Goal: Task Accomplishment & Management: Complete application form

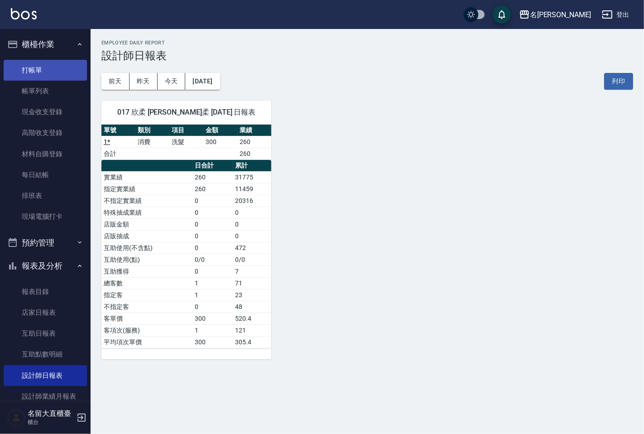
drag, startPoint x: 57, startPoint y: 67, endPoint x: 58, endPoint y: 61, distance: 5.5
click at [57, 66] on link "打帳單" at bounding box center [45, 70] width 83 height 21
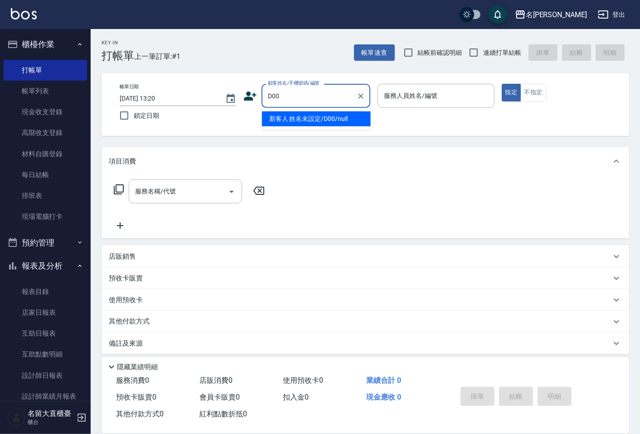
type input "新客人 姓名未設定/D00/null"
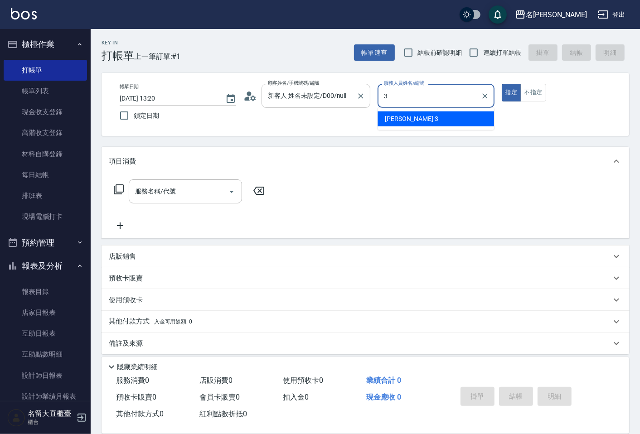
type input "[PERSON_NAME]3"
type button "true"
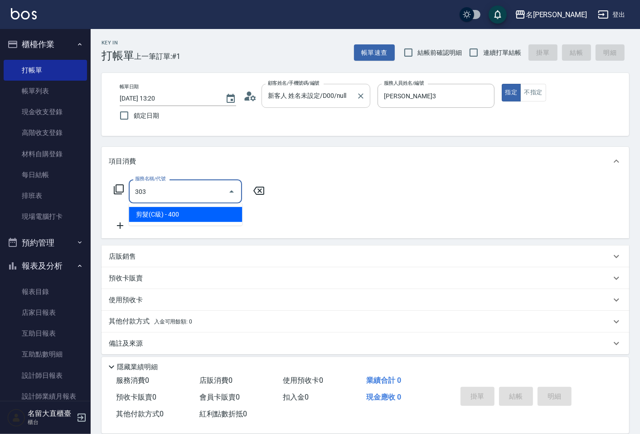
type input "剪髮(C級)(303)"
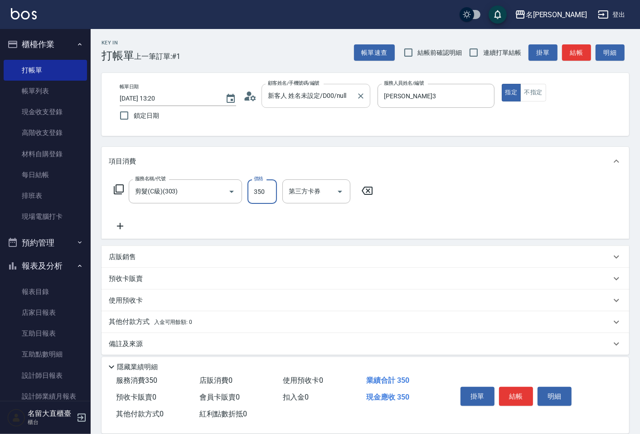
type input "350"
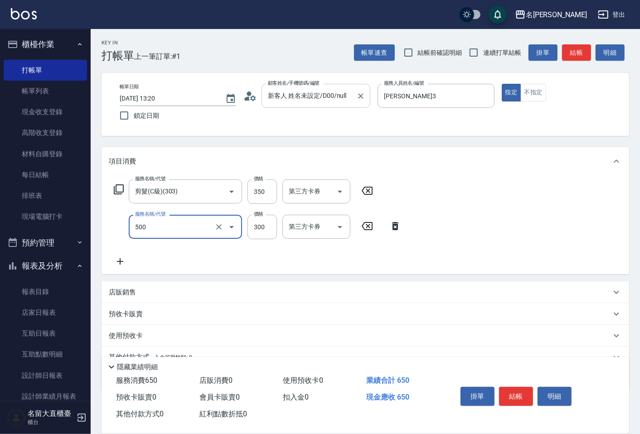
type input "洗髮(500)"
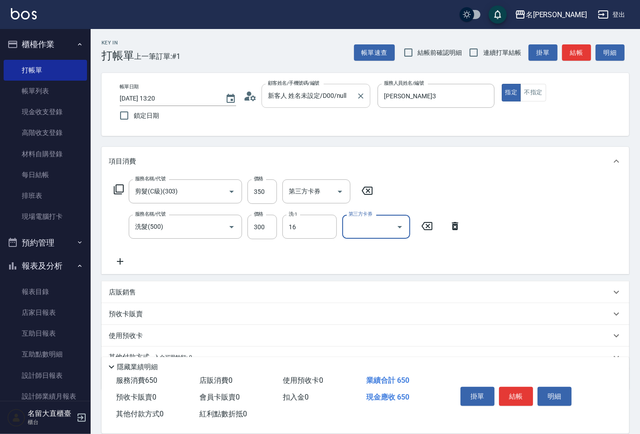
type input "[PERSON_NAME]-16"
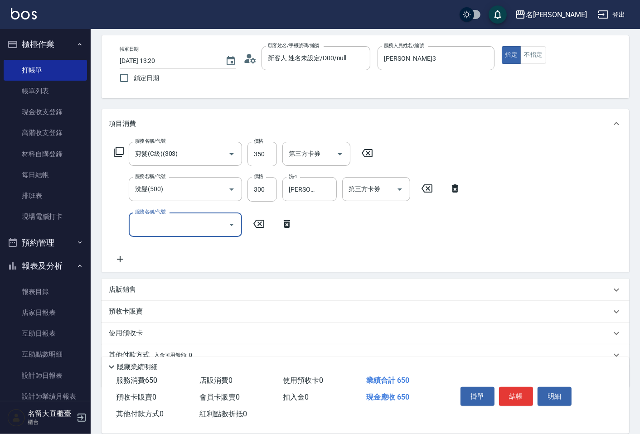
scroll to position [76, 0]
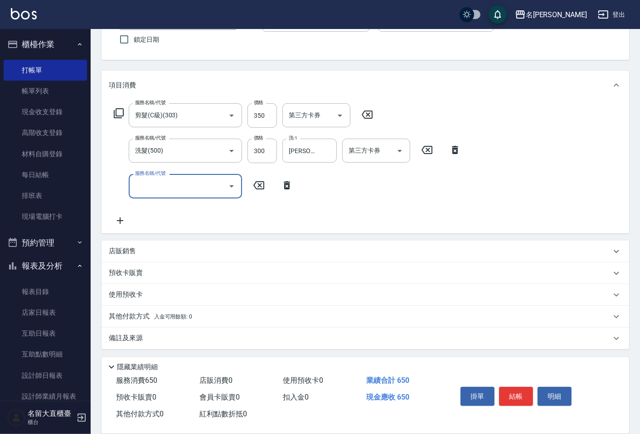
click at [126, 256] on div "店販銷售" at bounding box center [364, 252] width 527 height 22
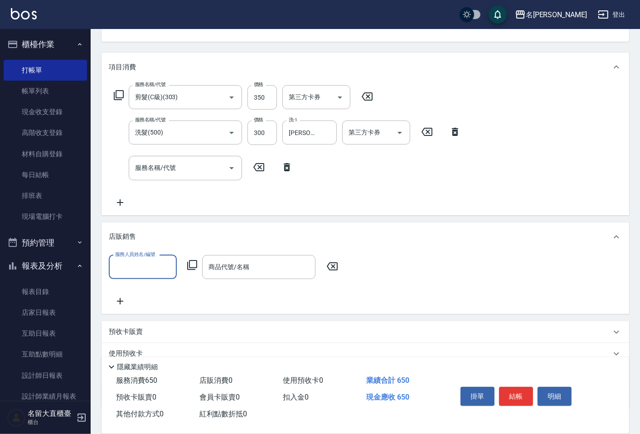
scroll to position [127, 0]
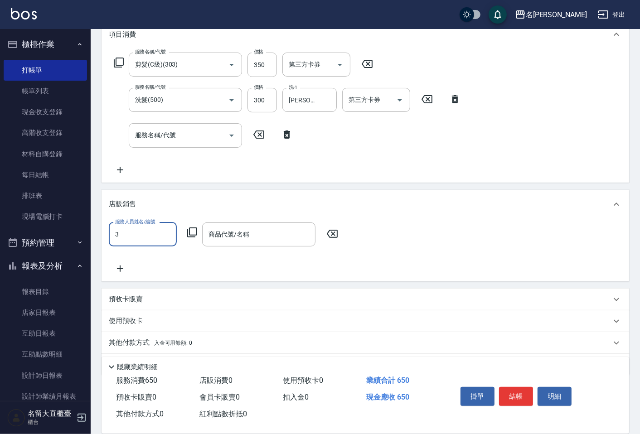
type input "[PERSON_NAME]3"
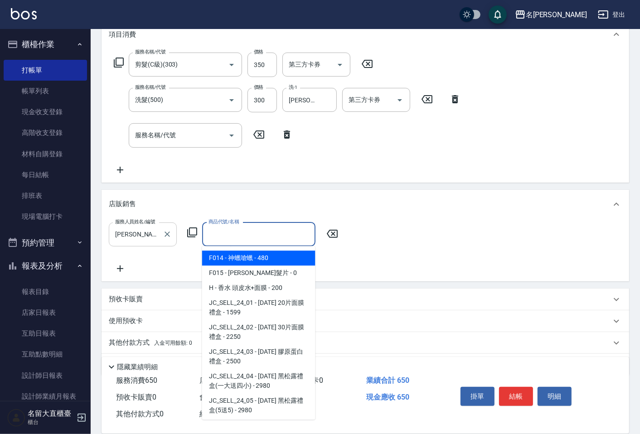
scroll to position [787, 0]
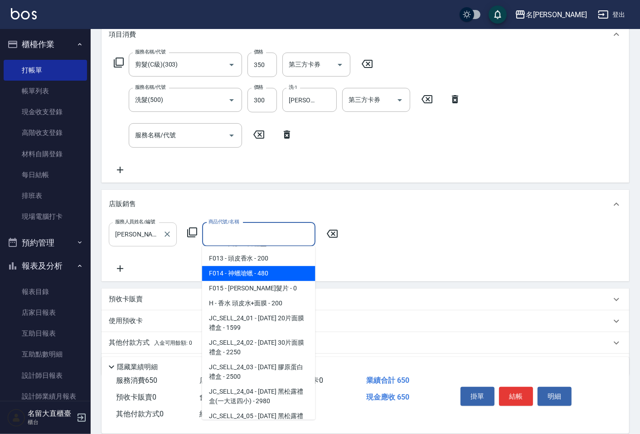
type input "神蠟嗆蠟"
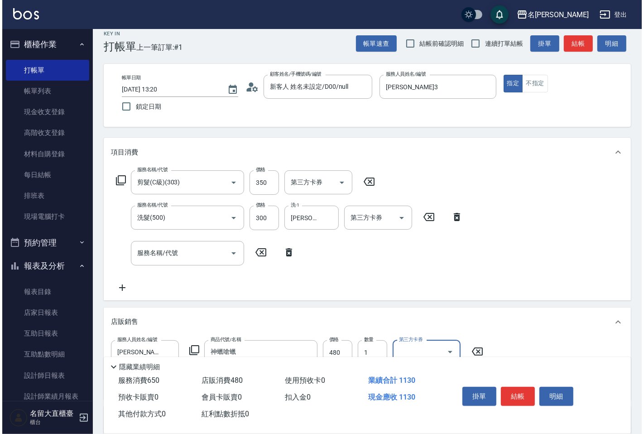
scroll to position [0, 0]
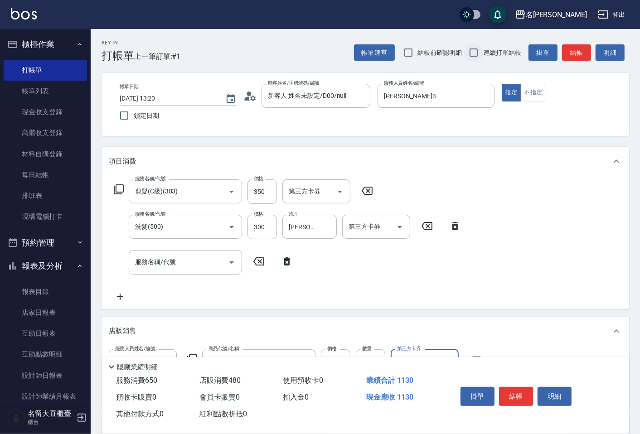
click at [473, 55] on input "連續打單結帳" at bounding box center [473, 52] width 19 height 19
checkbox input "true"
click at [581, 48] on button "結帳" at bounding box center [576, 52] width 29 height 17
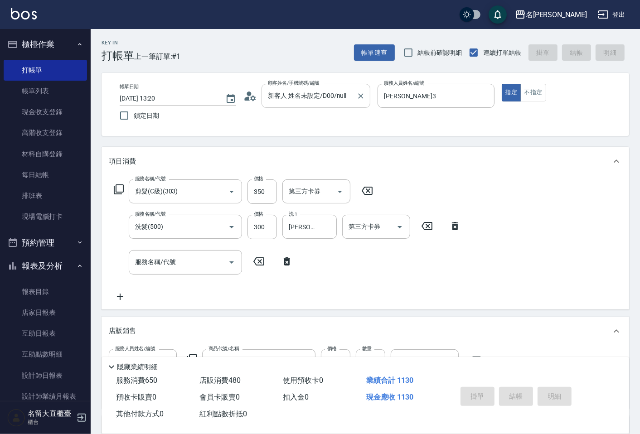
type input "[DATE] 13:21"
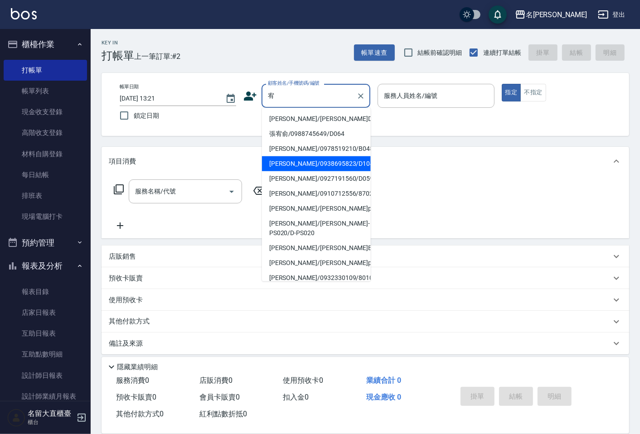
type input "[PERSON_NAME]/0938695823/D104"
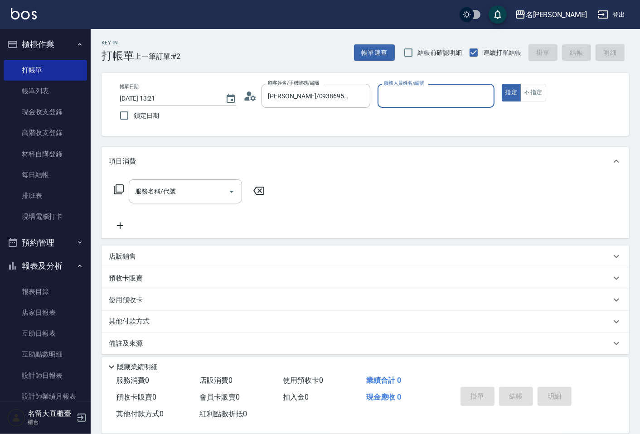
type input "[PERSON_NAME]3"
click at [502, 84] on button "指定" at bounding box center [511, 93] width 19 height 18
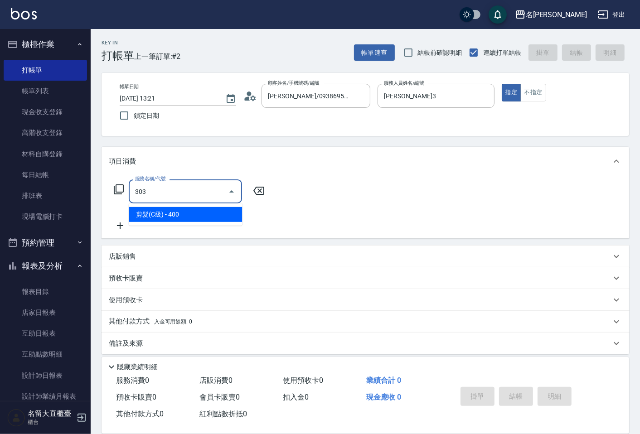
type input "剪髮(C級)(303)"
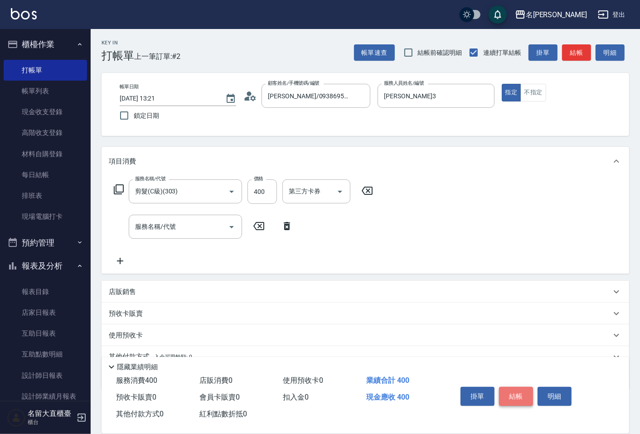
click at [530, 392] on button "結帳" at bounding box center [516, 396] width 34 height 19
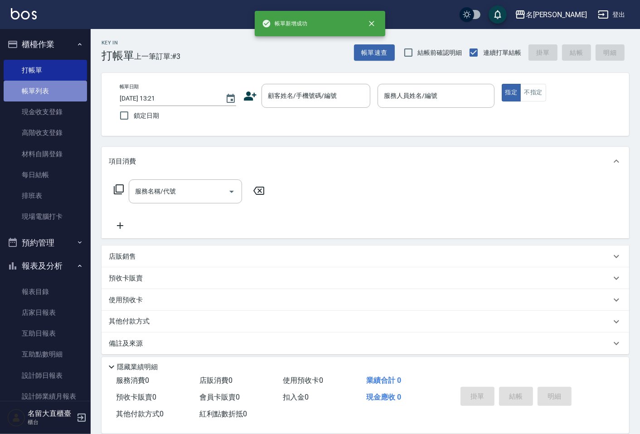
click at [48, 94] on link "帳單列表" at bounding box center [45, 91] width 83 height 21
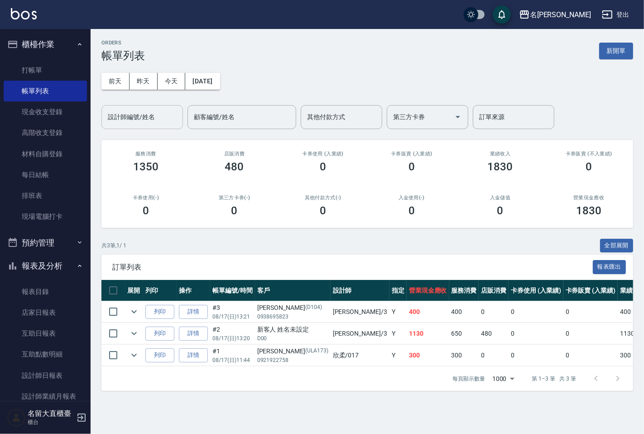
click at [142, 121] on input "設計師編號/姓名" at bounding box center [142, 117] width 73 height 16
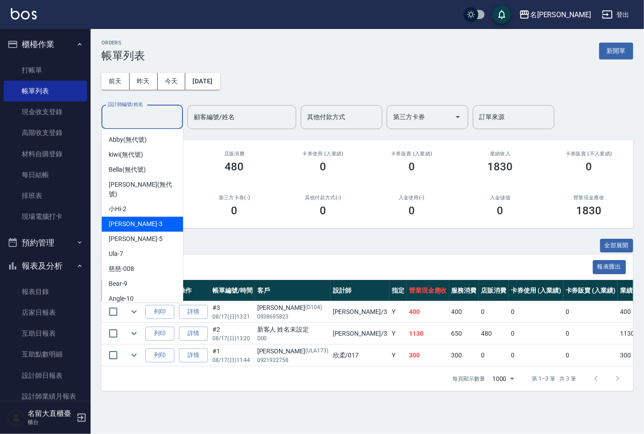
click at [118, 219] on span "[PERSON_NAME]3" at bounding box center [135, 224] width 53 height 10
type input "[PERSON_NAME]3"
